Goal: Communication & Community: Answer question/provide support

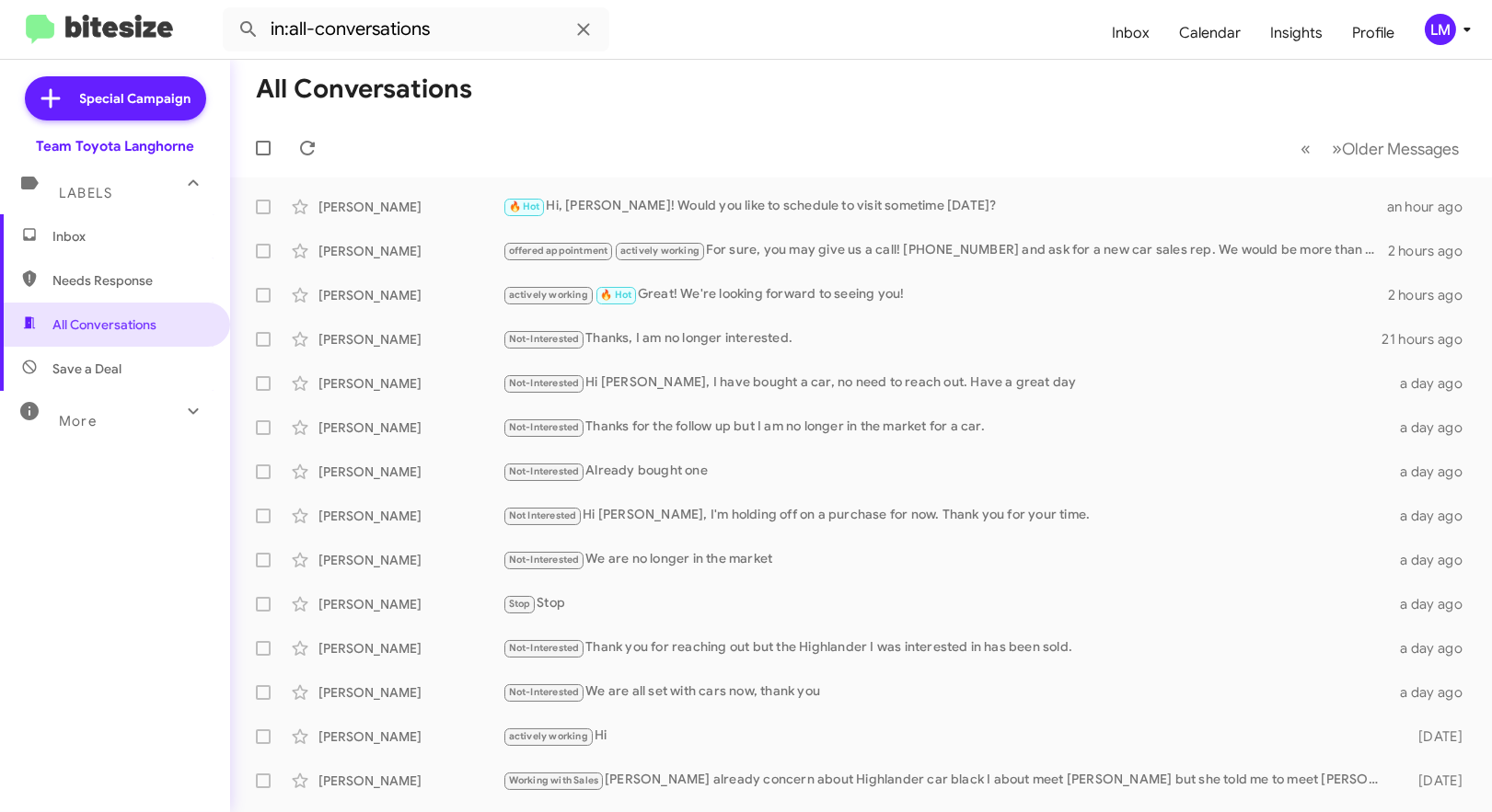
click at [1461, 38] on icon at bounding box center [1466, 29] width 22 height 22
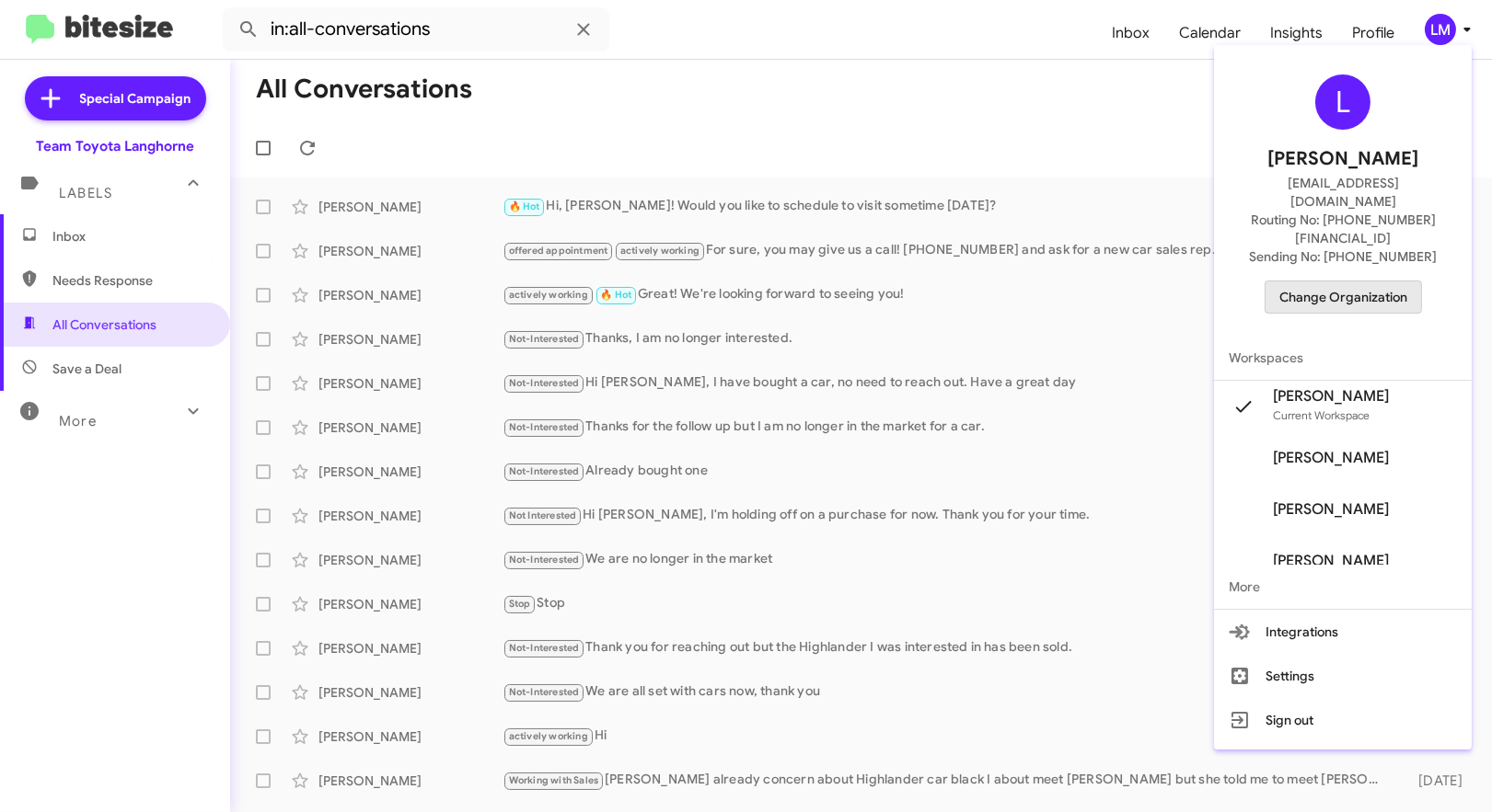
click at [1339, 281] on span "Change Organization" at bounding box center [1343, 297] width 128 height 31
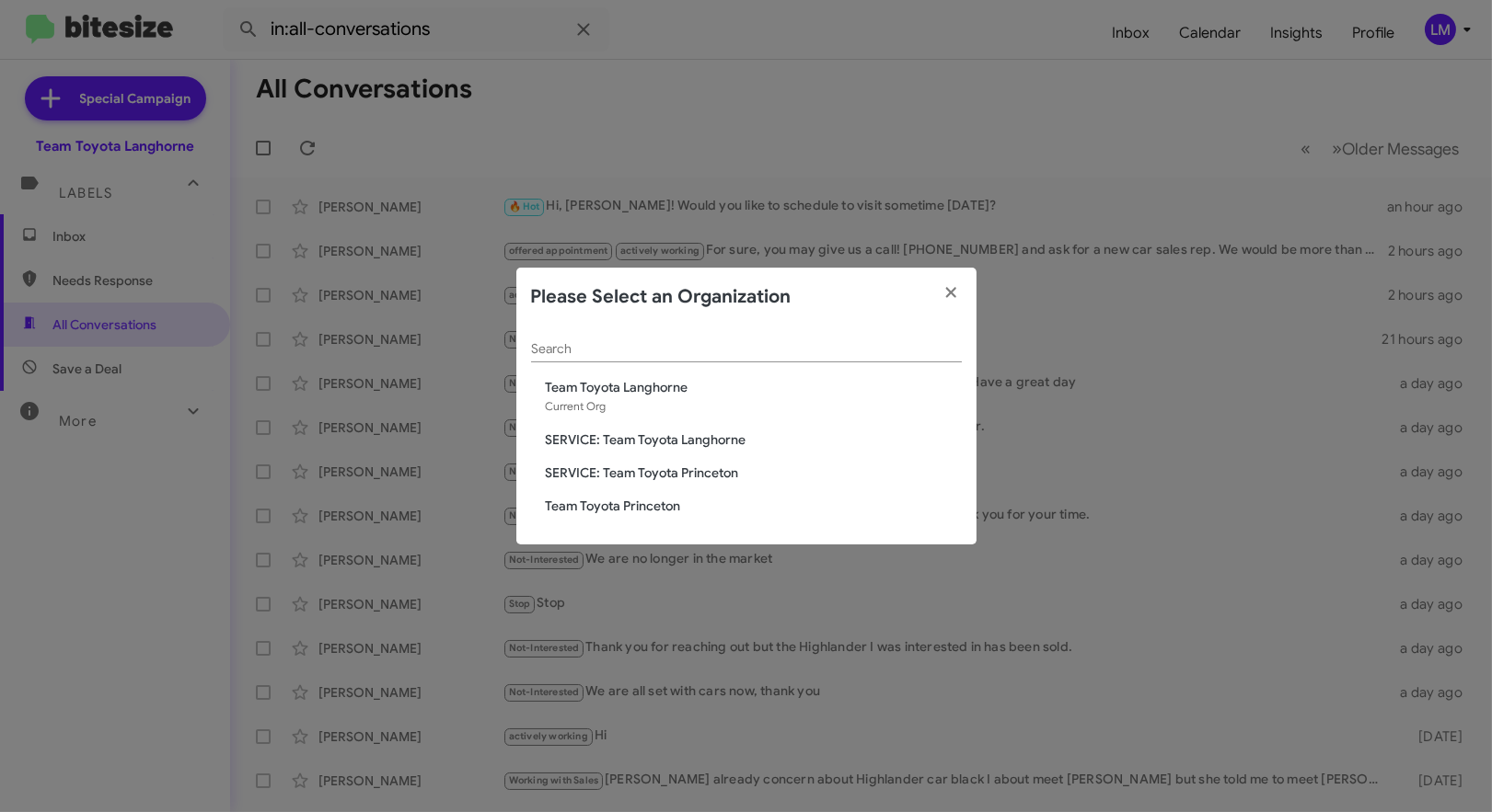
click at [630, 502] on span "Team Toyota Princeton" at bounding box center [754, 506] width 416 height 18
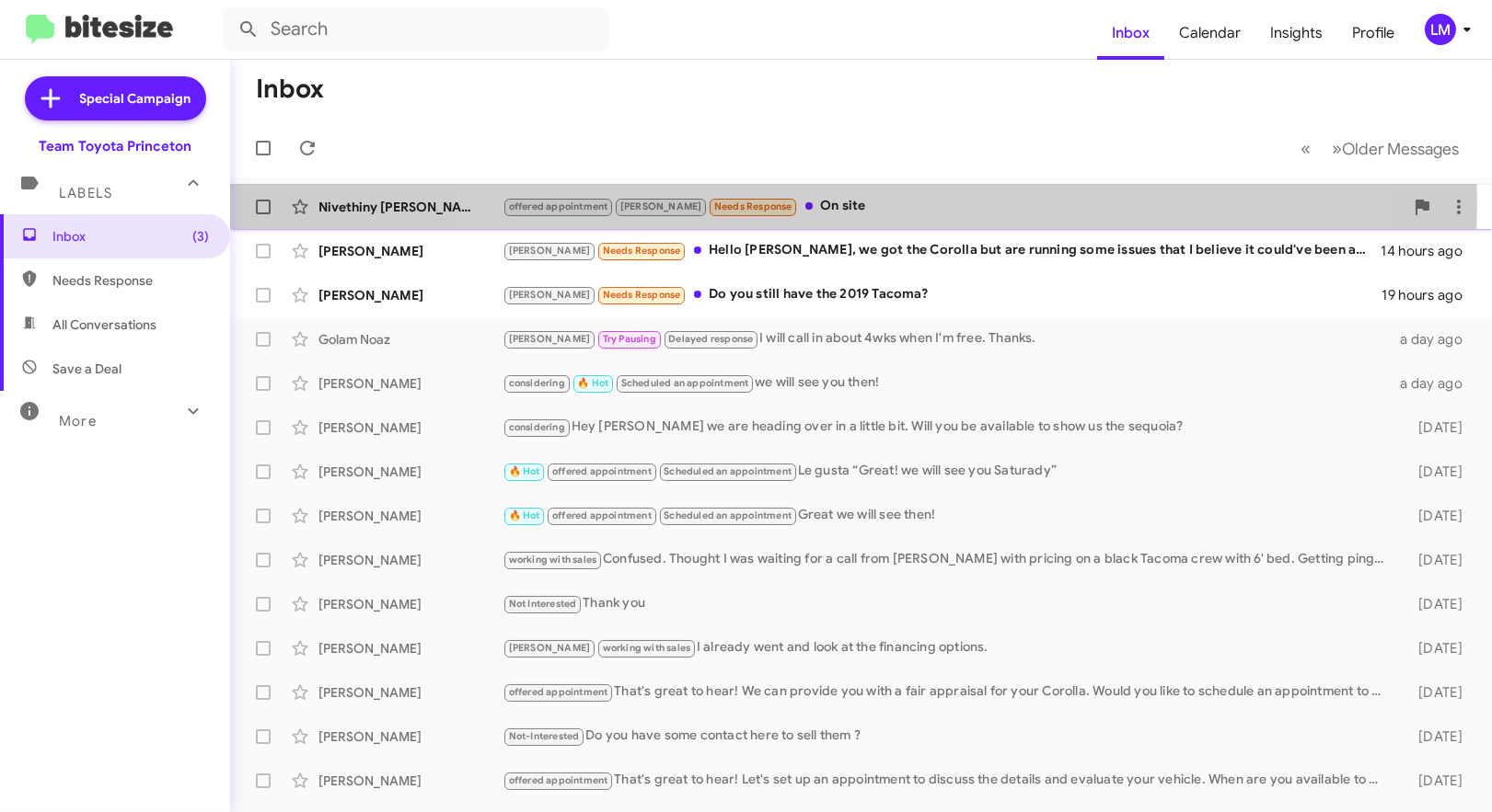
click at [850, 199] on div "offered appointment [PERSON_NAME] Needs Response On site" at bounding box center [953, 206] width 901 height 21
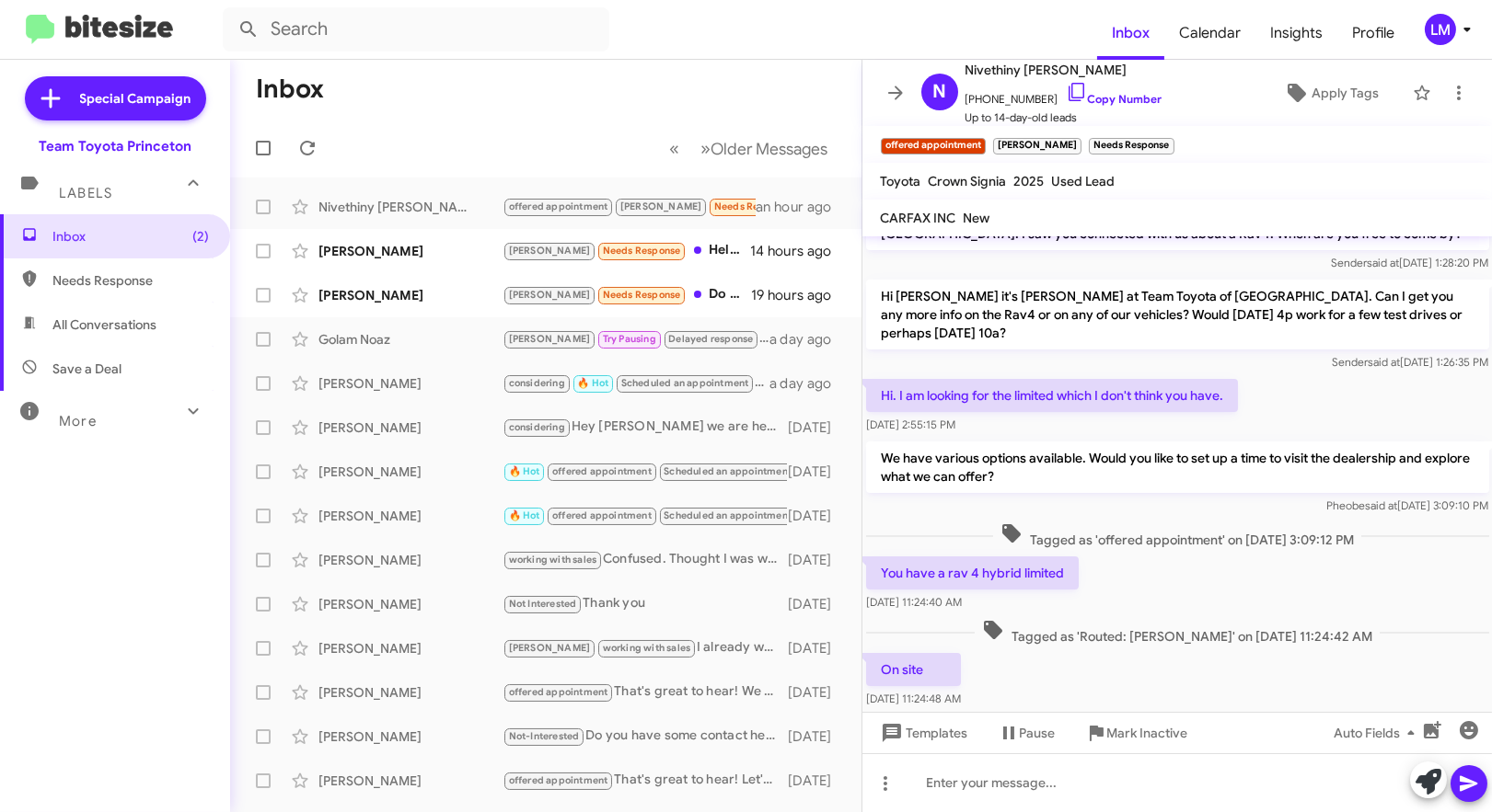
scroll to position [78, 0]
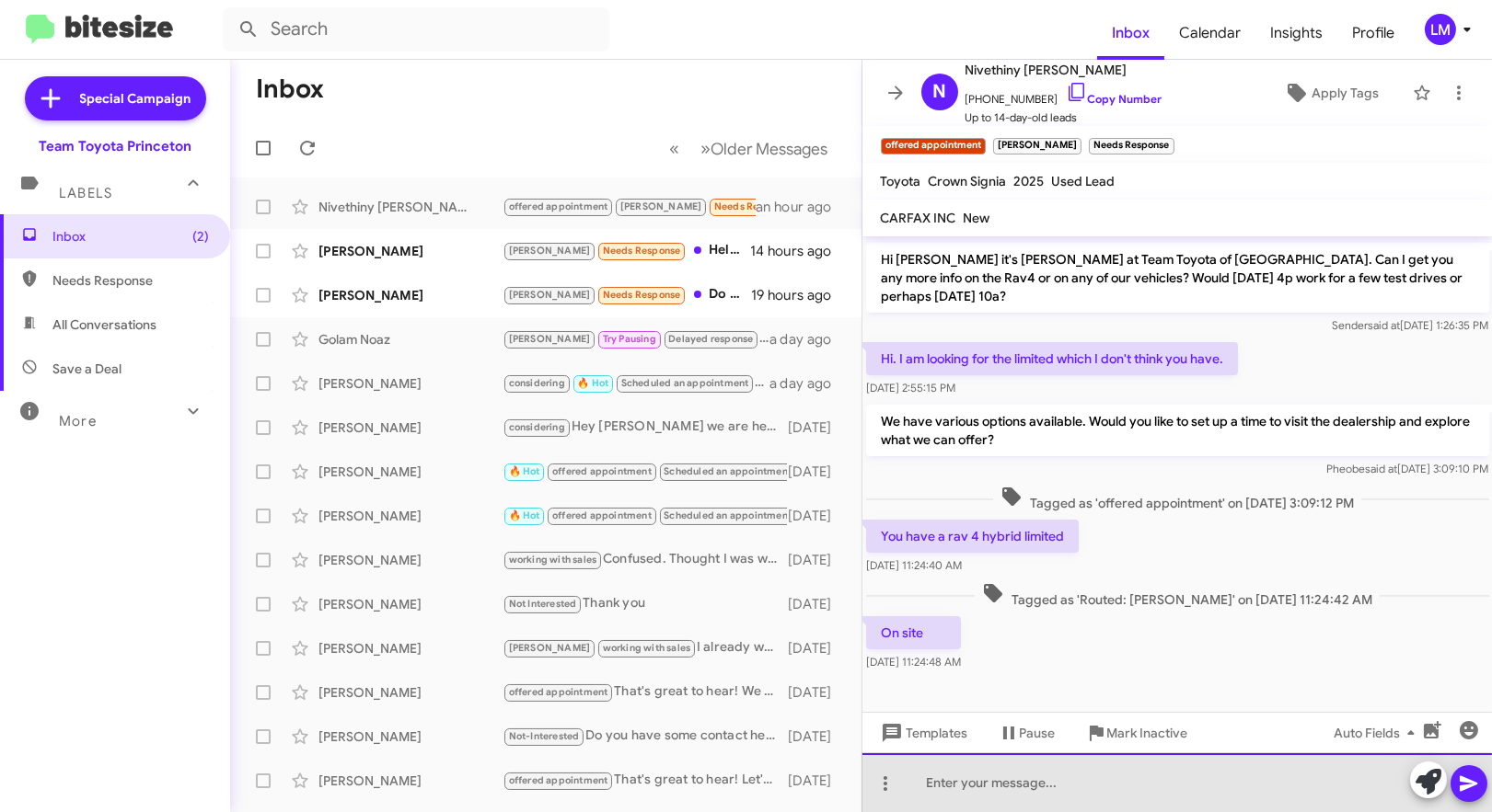
click at [971, 789] on div at bounding box center [1177, 783] width 630 height 59
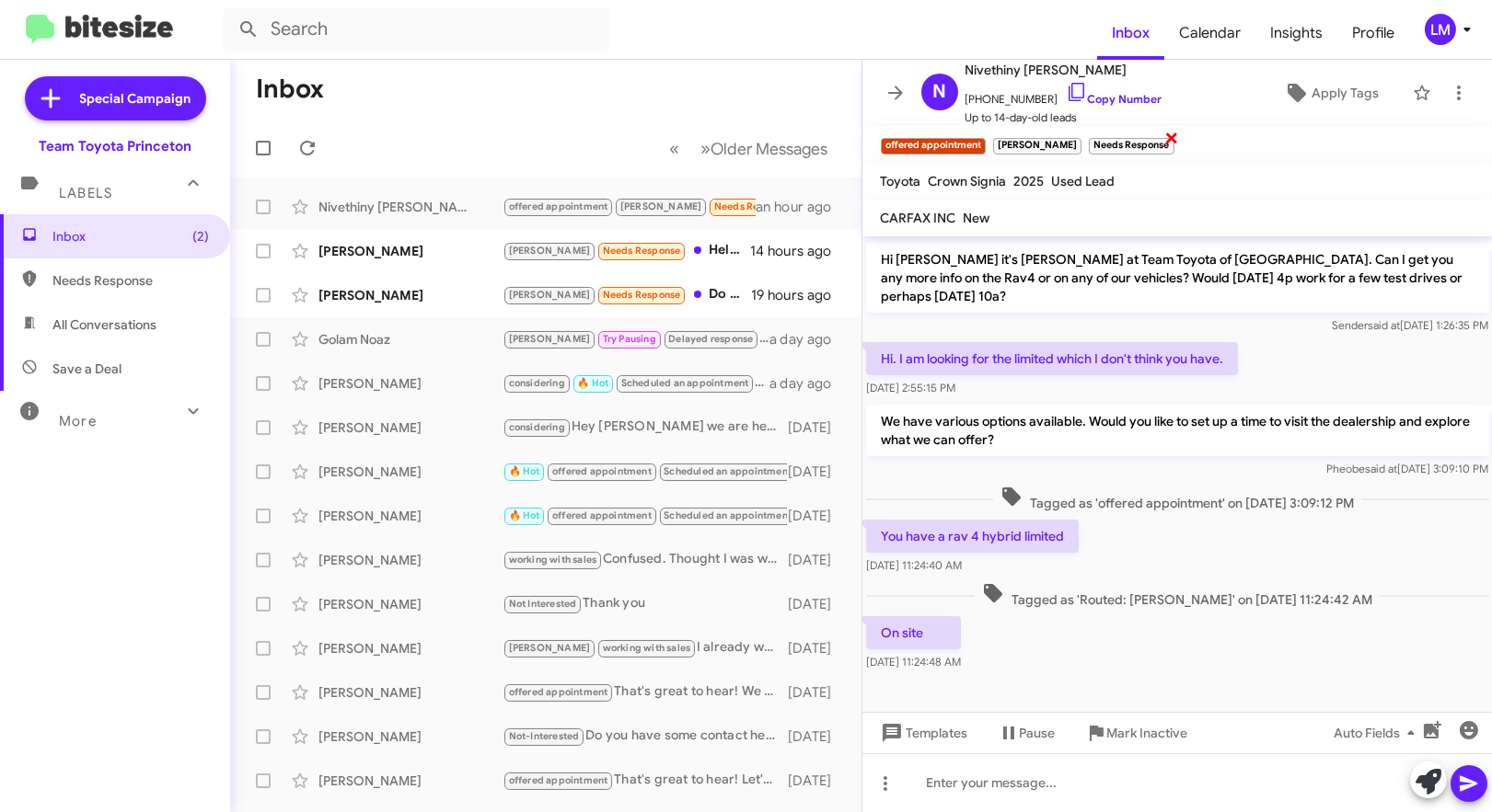
click at [1165, 133] on span "×" at bounding box center [1171, 136] width 14 height 22
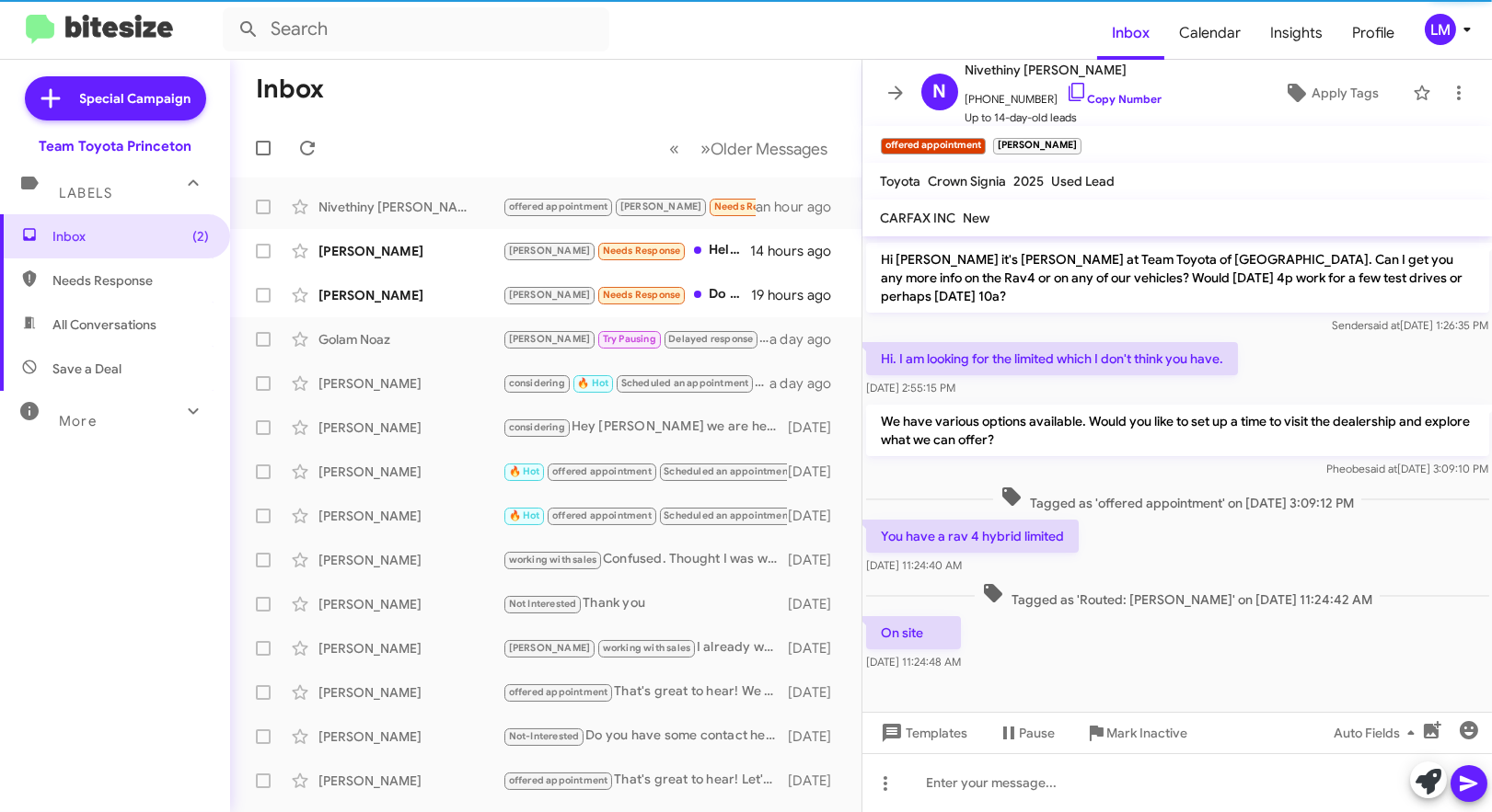
click at [1107, 140] on mat-toolbar "offered appointment × [PERSON_NAME] Needs Response ×" at bounding box center [1177, 144] width 630 height 37
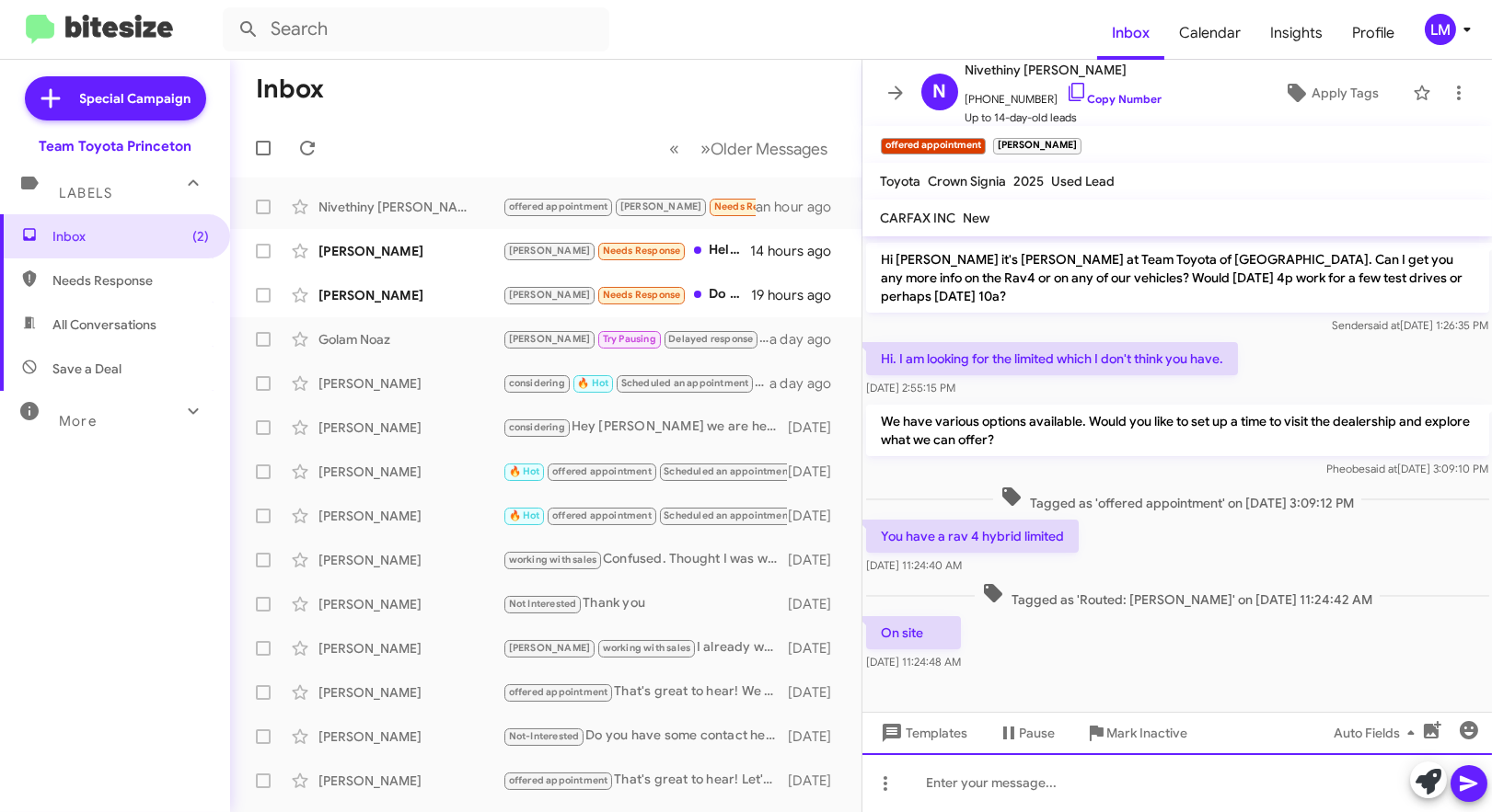
drag, startPoint x: 966, startPoint y: 774, endPoint x: 998, endPoint y: 775, distance: 32.0
click at [971, 775] on div at bounding box center [1177, 783] width 630 height 59
click at [935, 783] on div at bounding box center [1177, 783] width 630 height 59
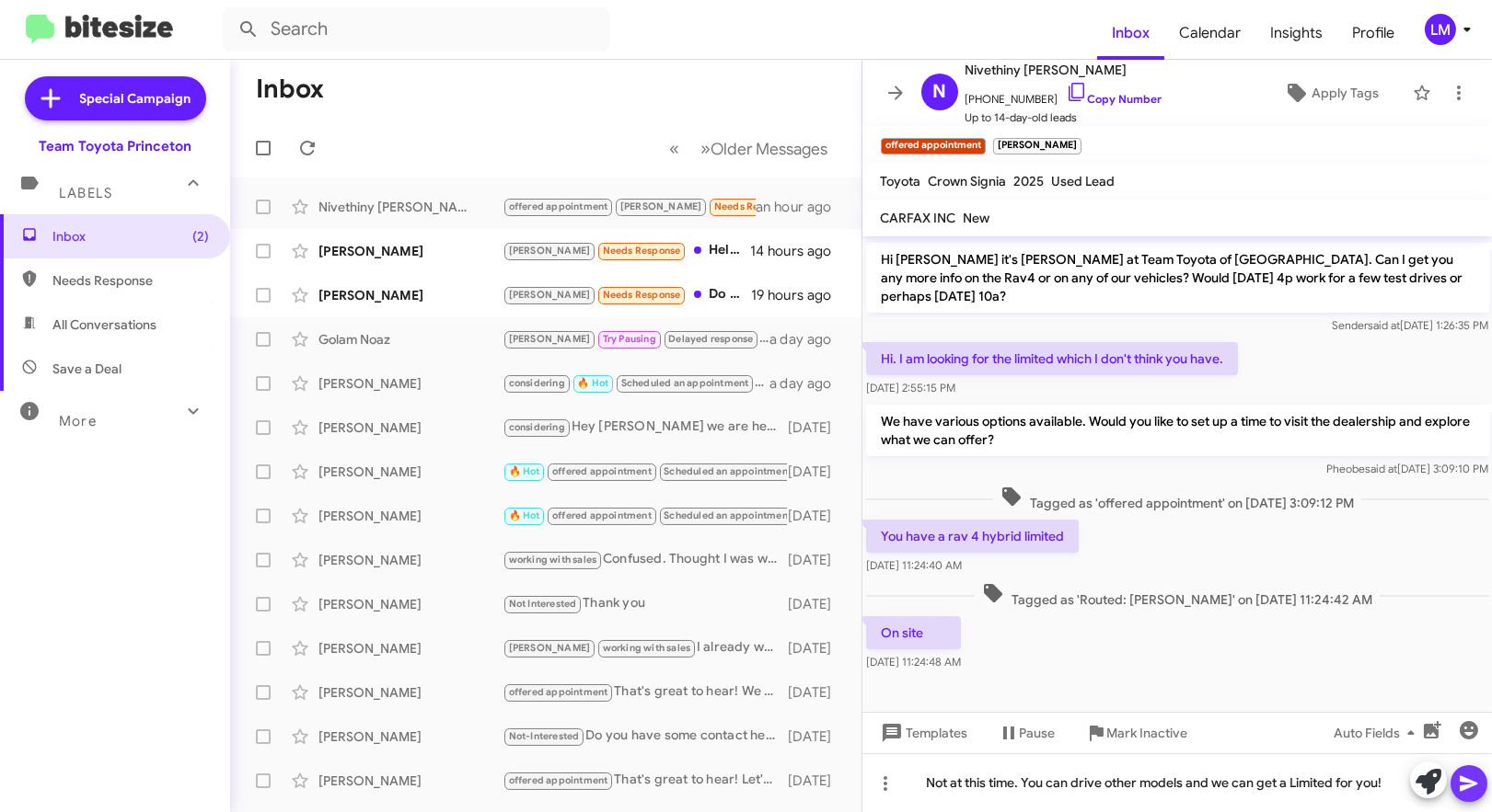
click at [1466, 786] on icon at bounding box center [1468, 784] width 17 height 15
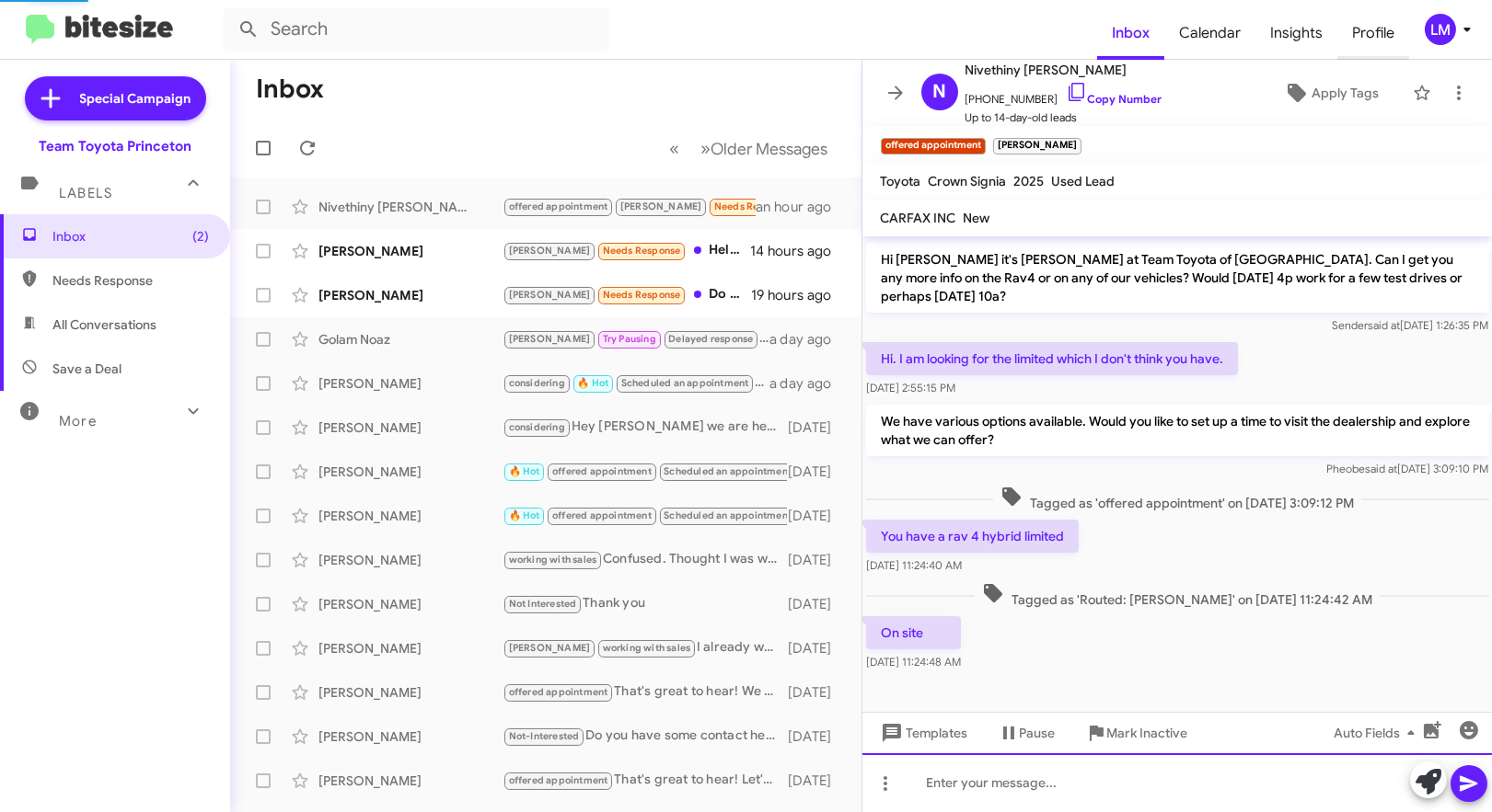
scroll to position [144, 0]
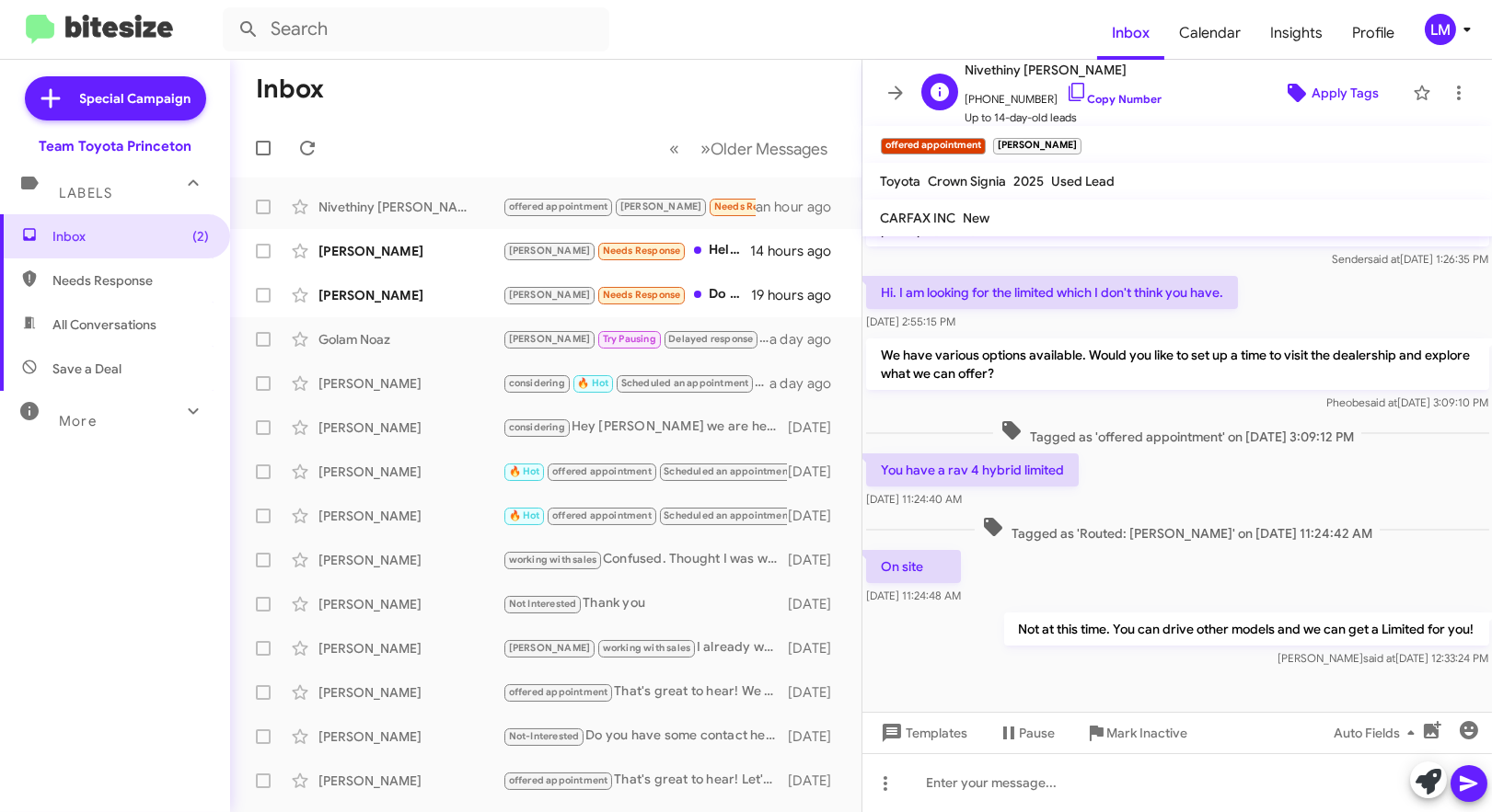
click at [1333, 97] on span "Apply Tags" at bounding box center [1345, 93] width 67 height 33
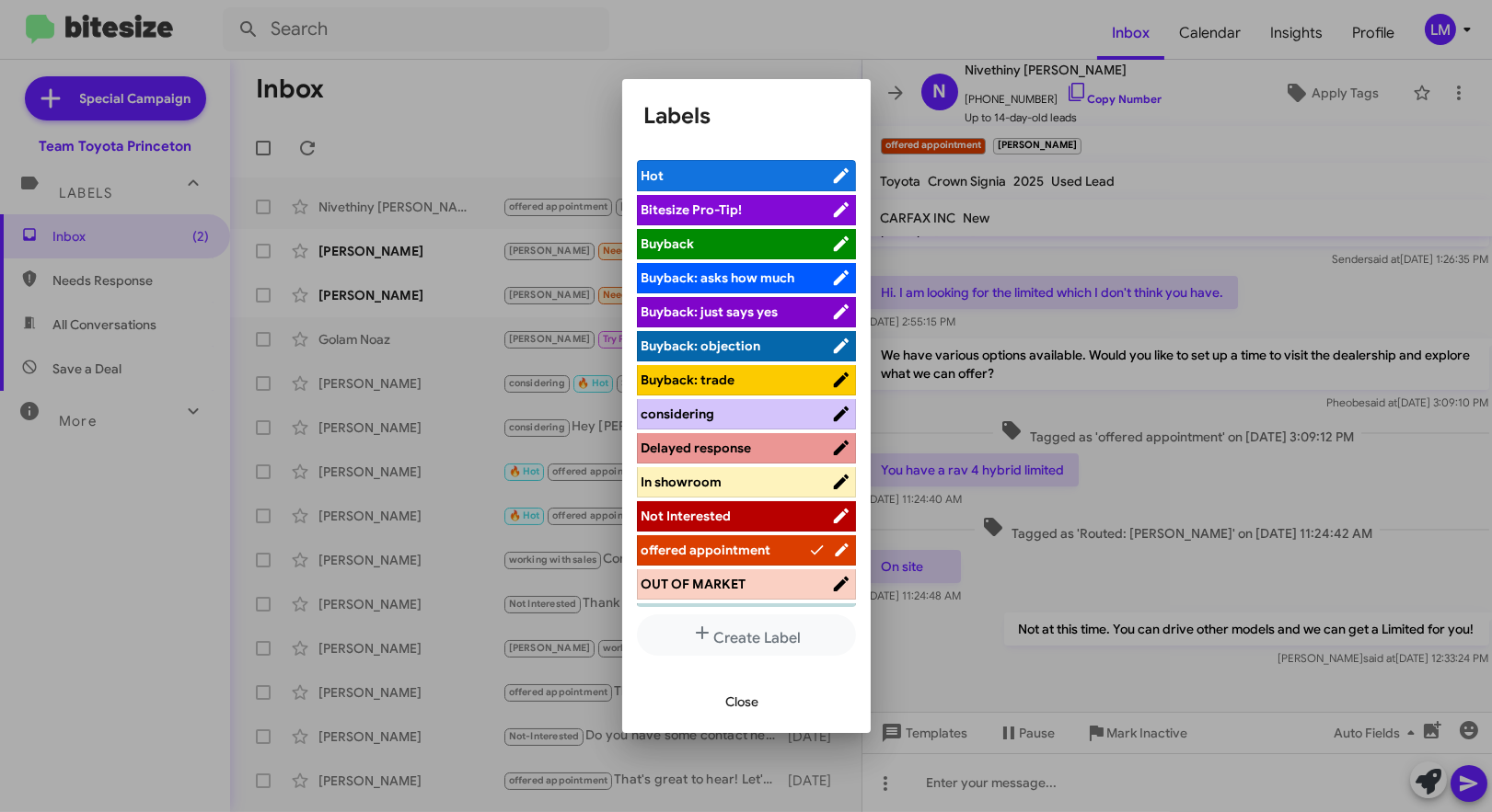
drag, startPoint x: 705, startPoint y: 408, endPoint x: 730, endPoint y: 415, distance: 26.0
click at [706, 415] on span "considering" at bounding box center [678, 413] width 74 height 16
click at [736, 705] on span "Close" at bounding box center [743, 701] width 33 height 33
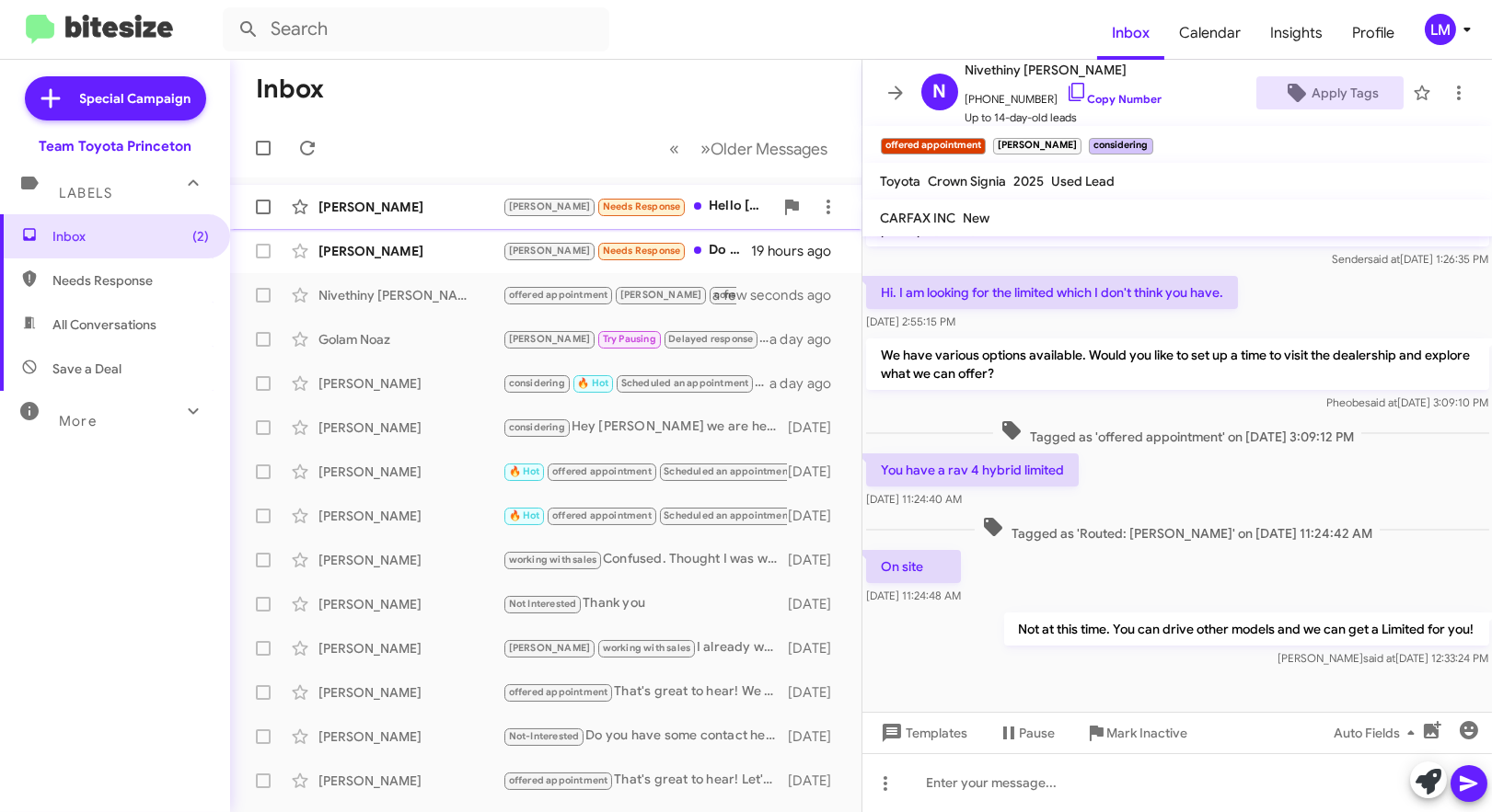
click at [687, 207] on div "[PERSON_NAME] Needs Response Hello [PERSON_NAME], we got the Corolla but are ru…" at bounding box center [637, 206] width 270 height 21
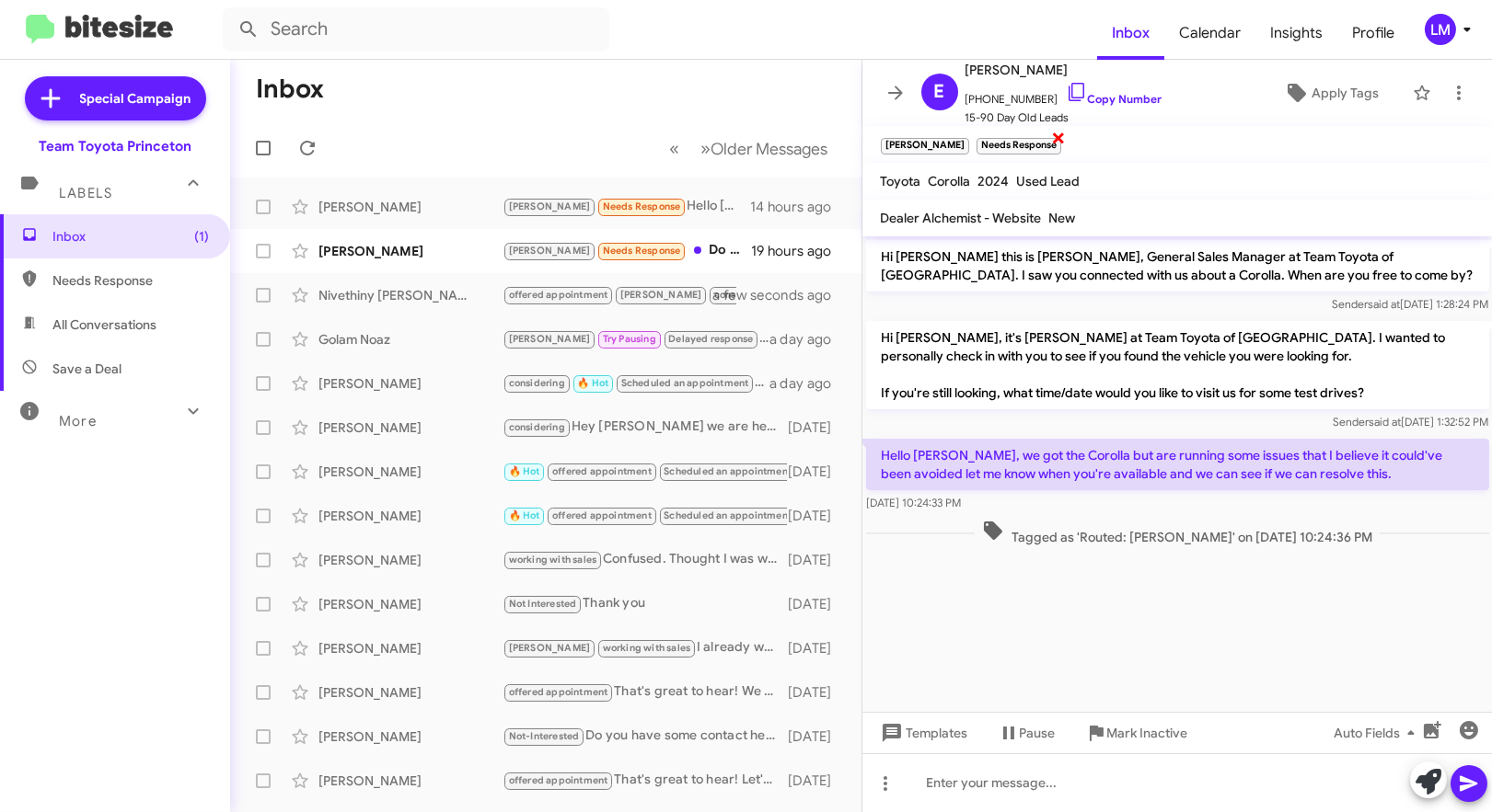
click at [1051, 139] on span "×" at bounding box center [1058, 136] width 14 height 22
click at [682, 254] on div "[PERSON_NAME] Needs Response Do you still have the 2019 Tacoma?" at bounding box center [637, 251] width 270 height 21
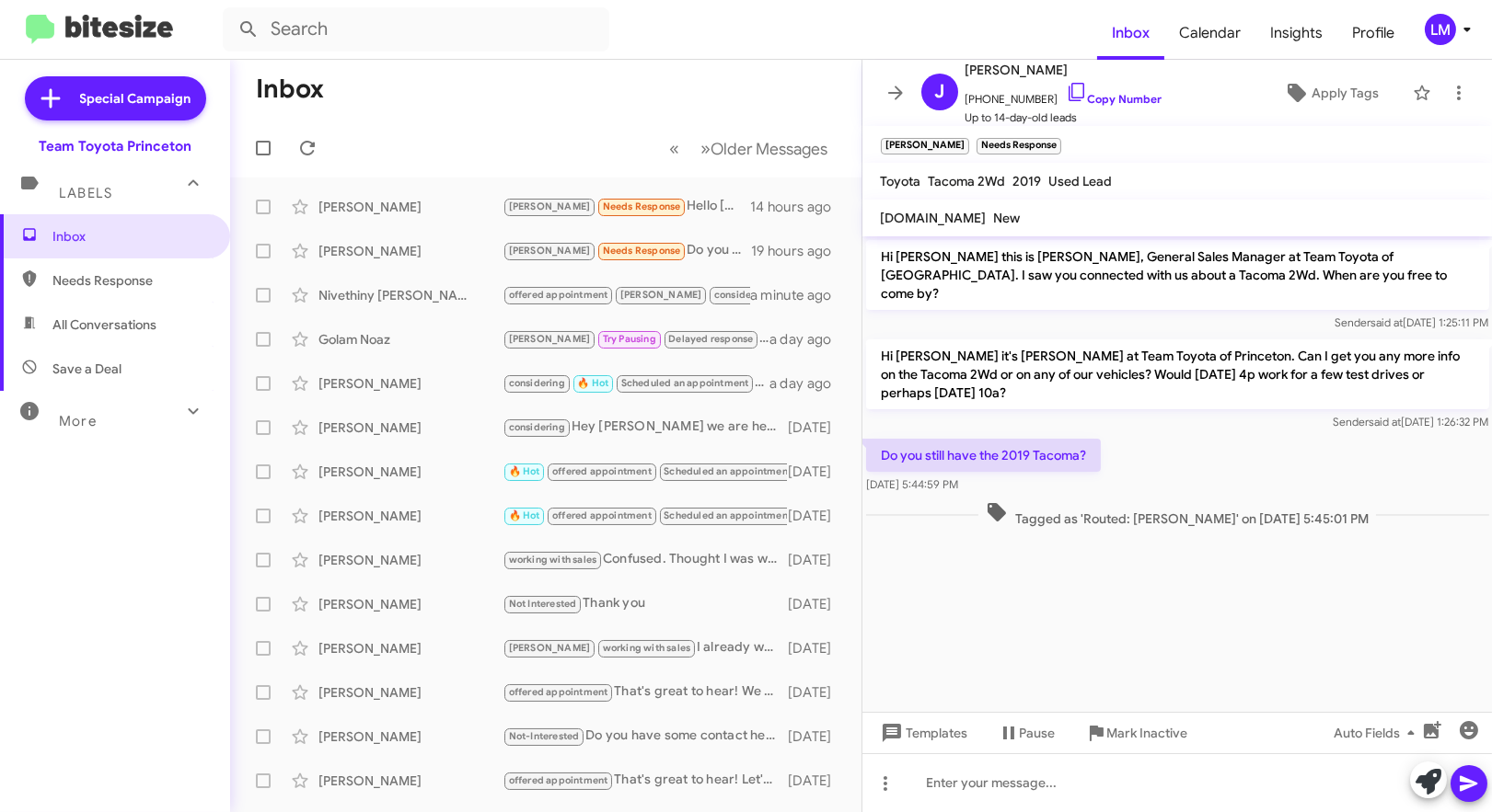
click at [1018, 177] on span "2019" at bounding box center [1028, 180] width 29 height 16
click at [966, 785] on div at bounding box center [1177, 783] width 630 height 59
click at [1051, 143] on span "×" at bounding box center [1058, 136] width 14 height 22
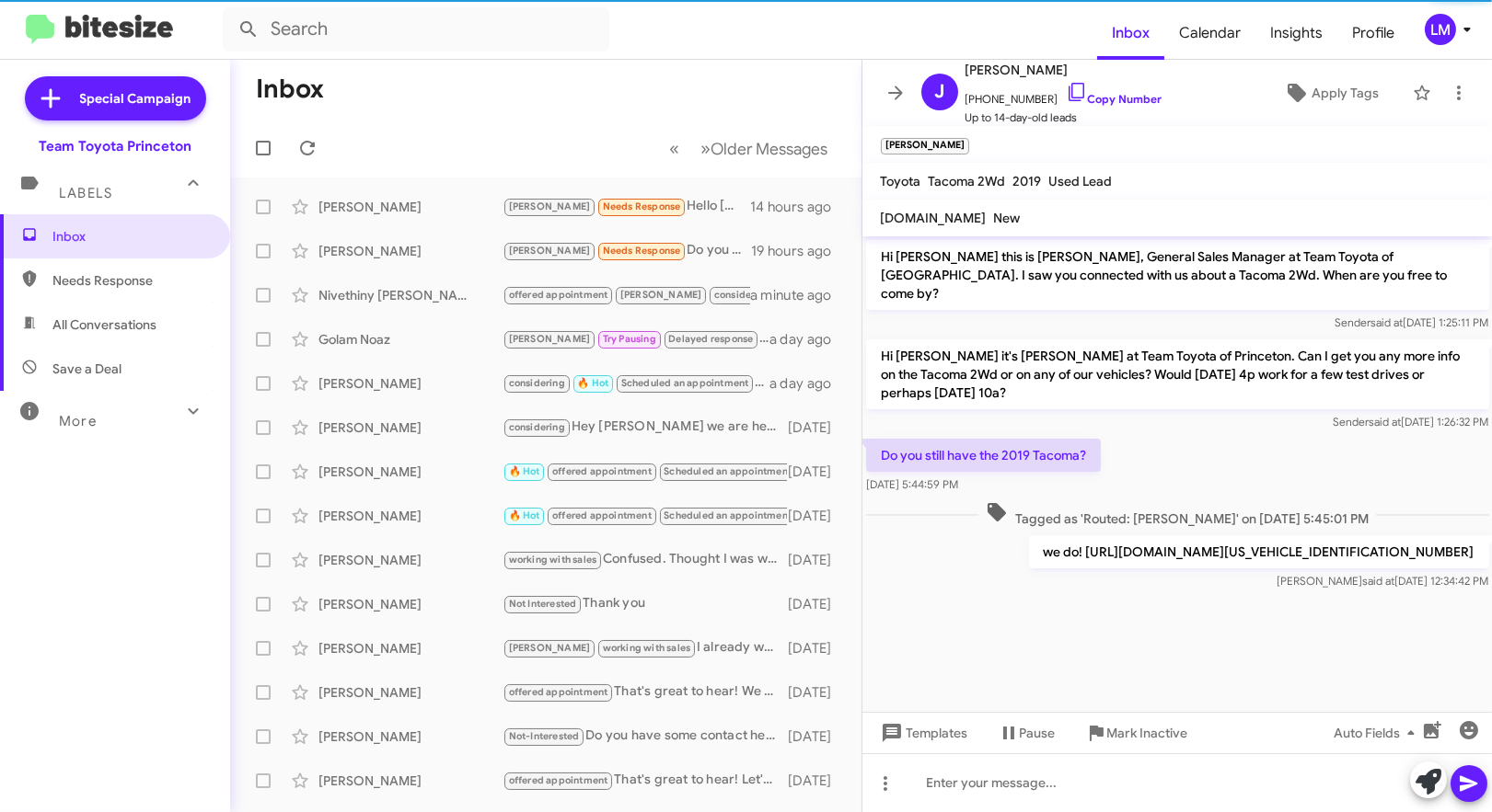
click at [994, 139] on mat-toolbar "[PERSON_NAME] Needs Response ×" at bounding box center [1177, 144] width 630 height 37
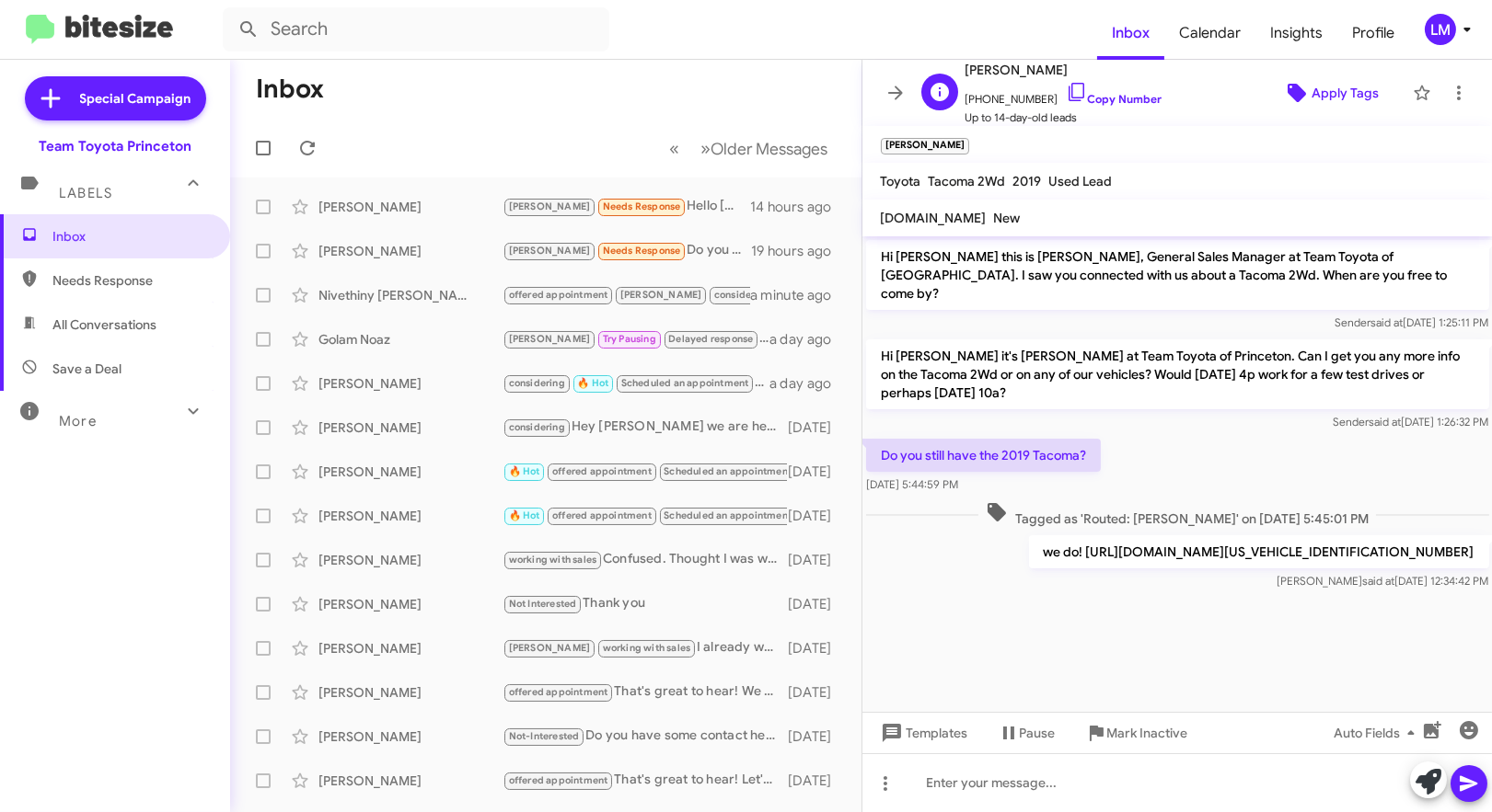
click at [1328, 98] on span "Apply Tags" at bounding box center [1345, 93] width 67 height 33
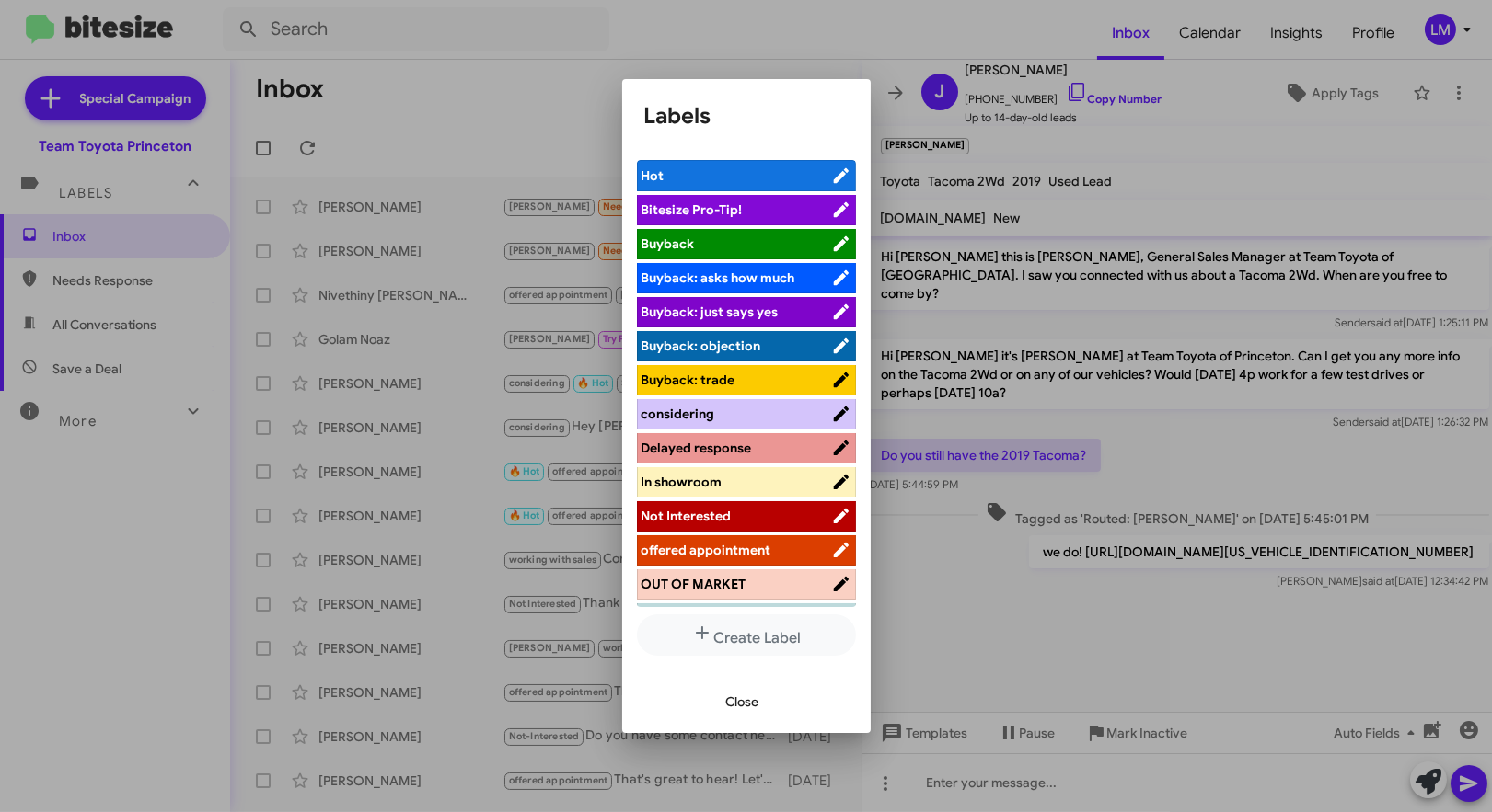
click at [734, 173] on span "Hot" at bounding box center [736, 176] width 190 height 18
click at [463, 108] on div at bounding box center [746, 406] width 1492 height 812
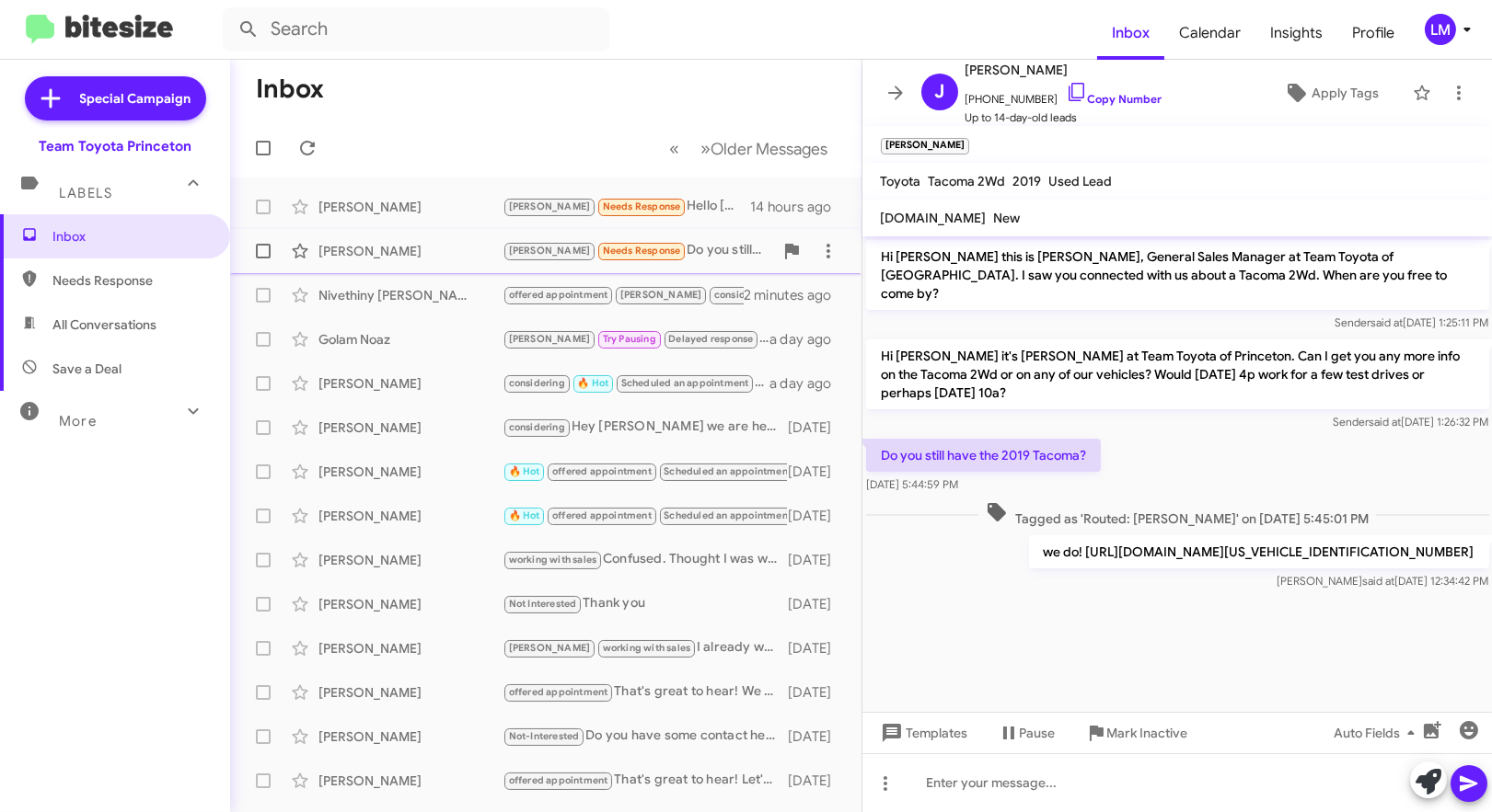
click at [603, 251] on span "Needs Response" at bounding box center [642, 250] width 78 height 12
click at [1322, 92] on span "Apply Tags" at bounding box center [1345, 93] width 67 height 33
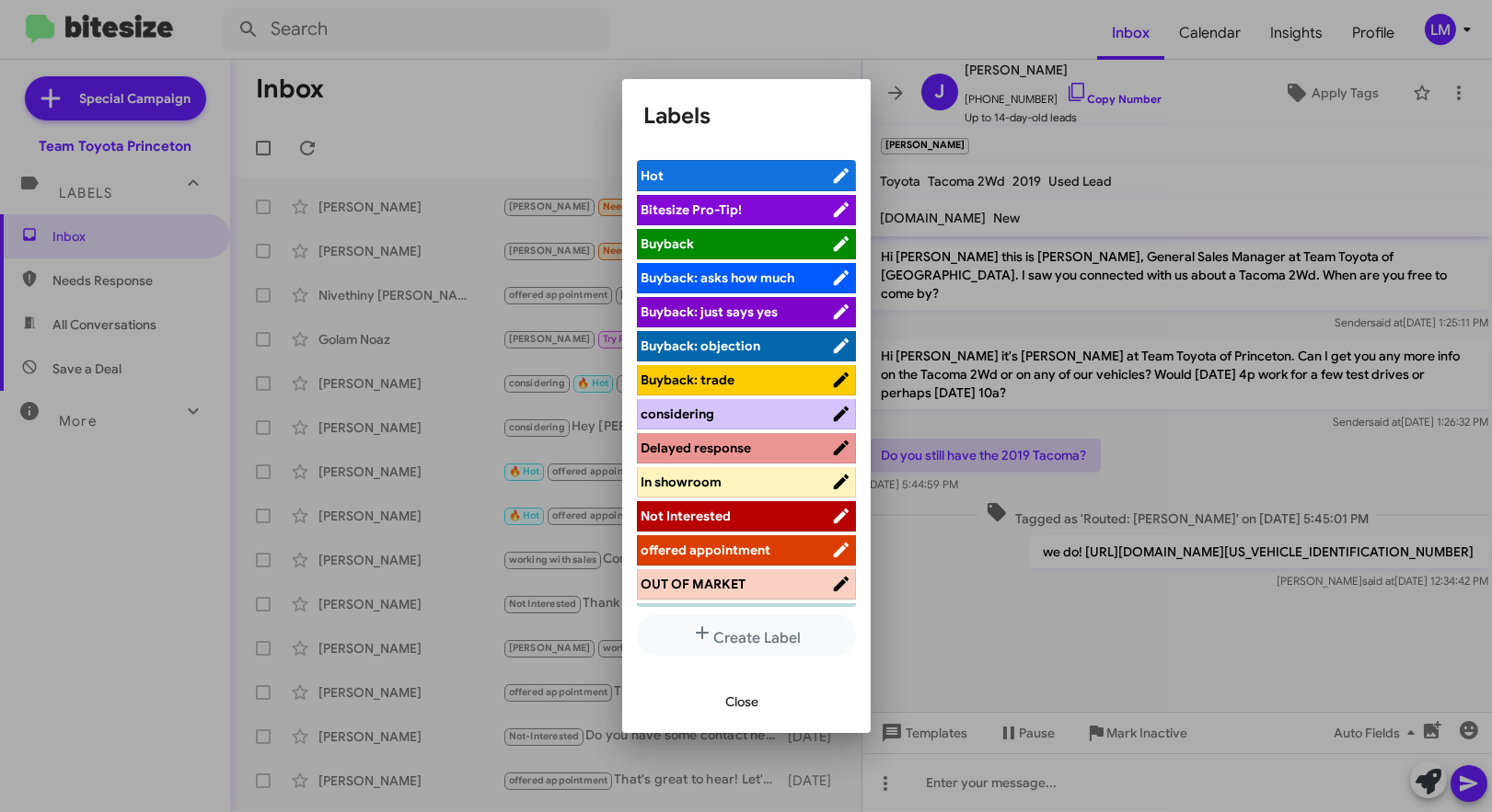
click at [718, 167] on span "Hot" at bounding box center [736, 176] width 190 height 18
click at [739, 691] on span "Close" at bounding box center [743, 701] width 33 height 33
